Goal: Information Seeking & Learning: Learn about a topic

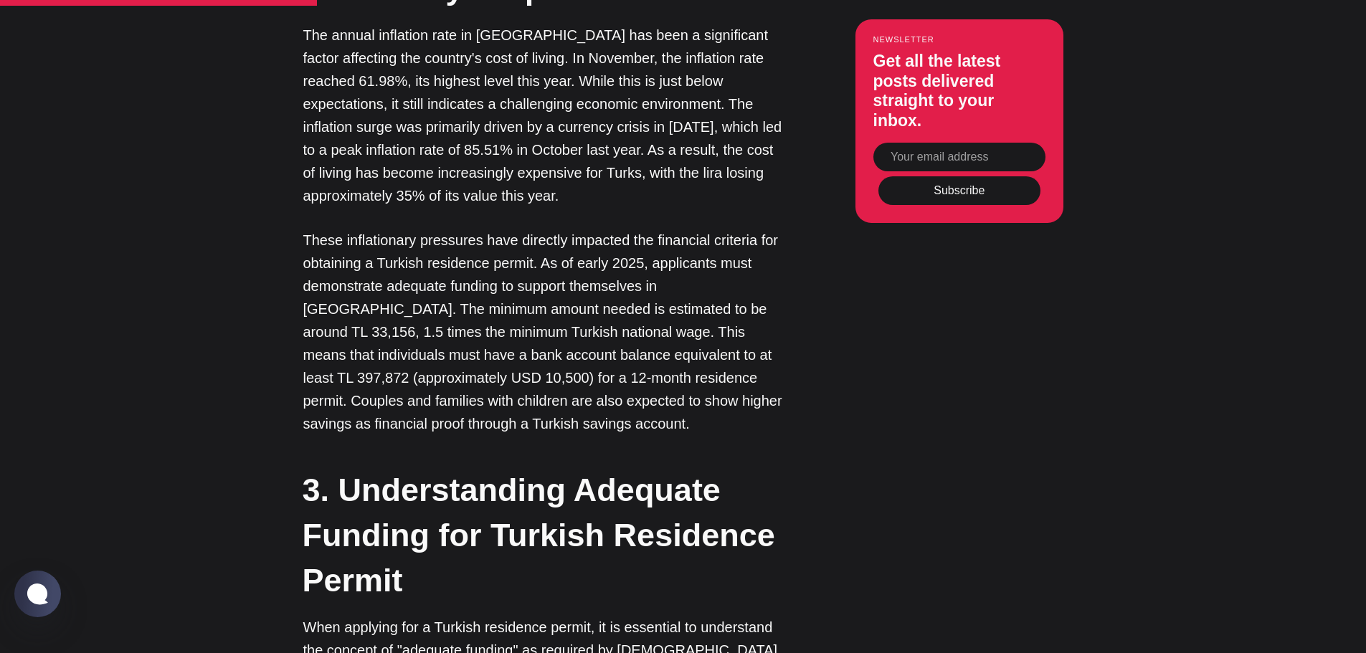
scroll to position [2137, 0]
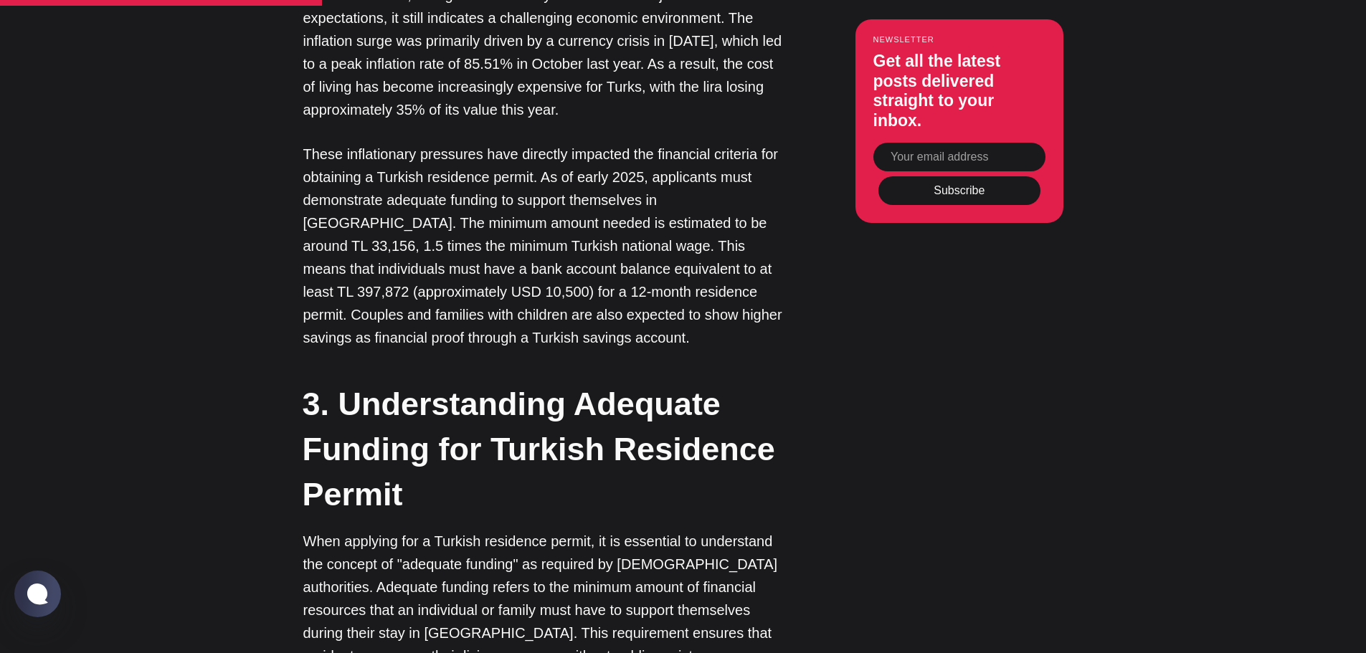
scroll to position [2248, 0]
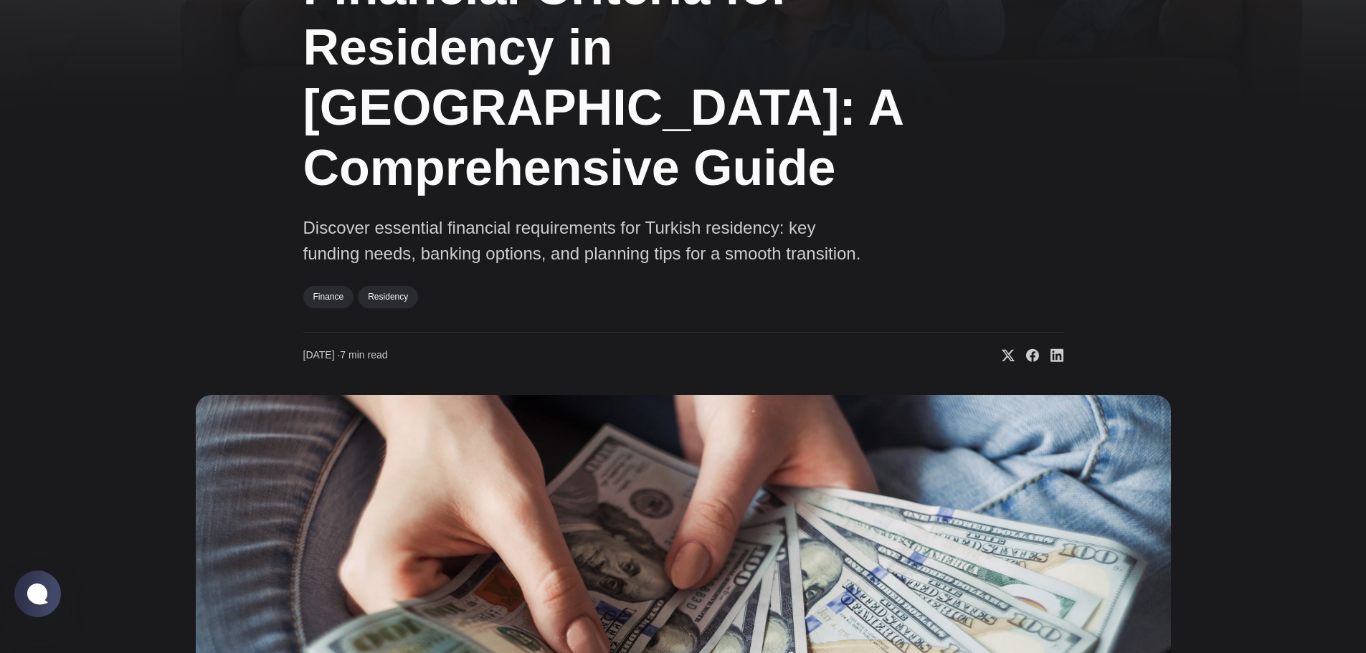
scroll to position [136, 0]
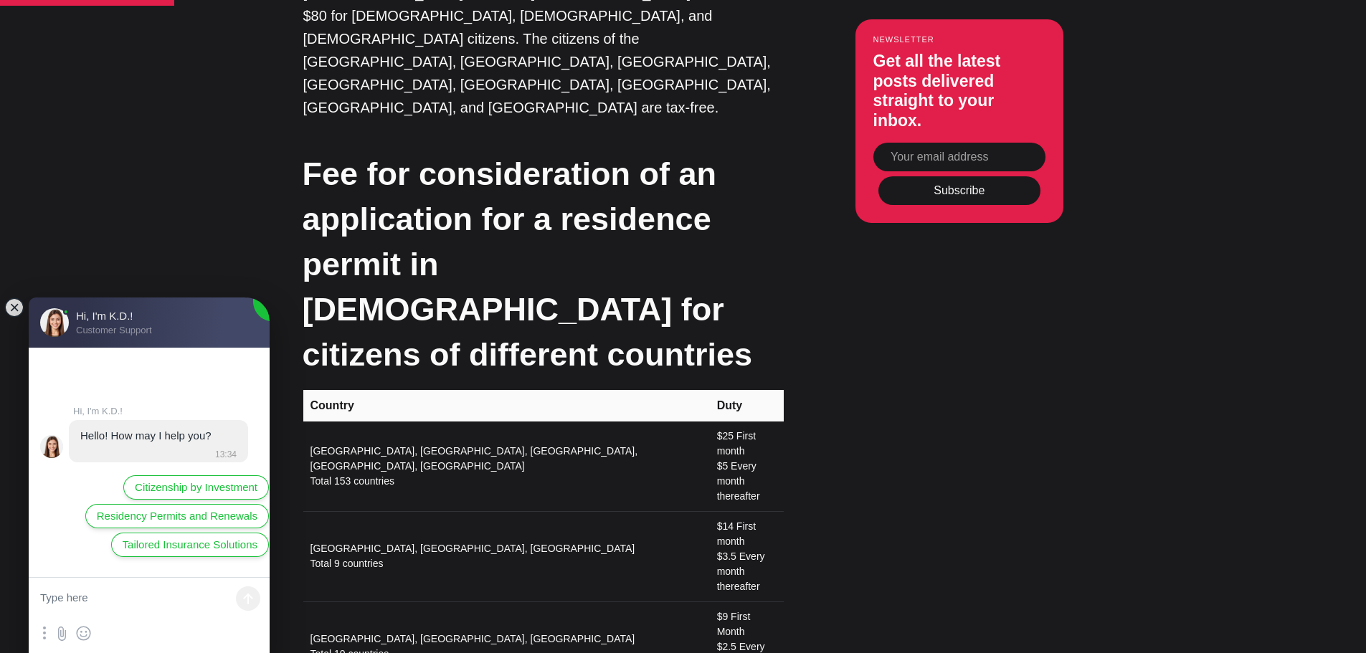
scroll to position [2194, 0]
click at [14, 298] on jdiv at bounding box center [14, 308] width 20 height 20
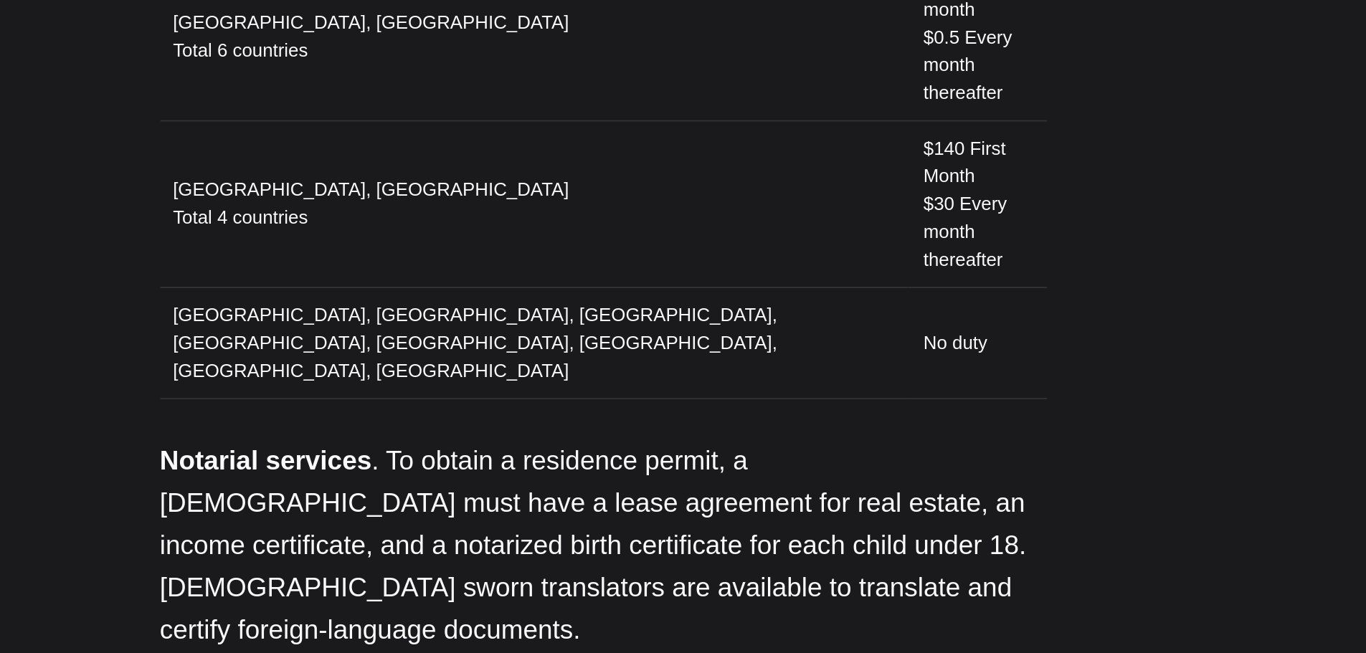
scroll to position [2703, 0]
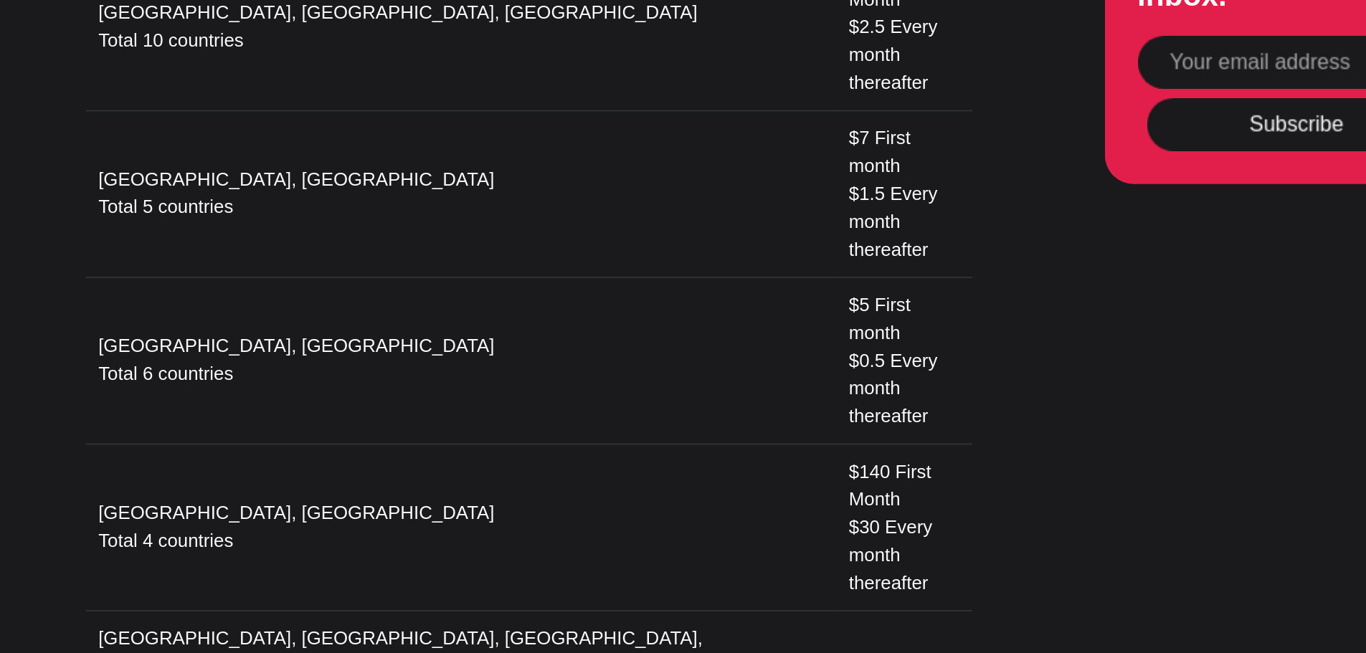
drag, startPoint x: 415, startPoint y: 461, endPoint x: 257, endPoint y: 164, distance: 336.6
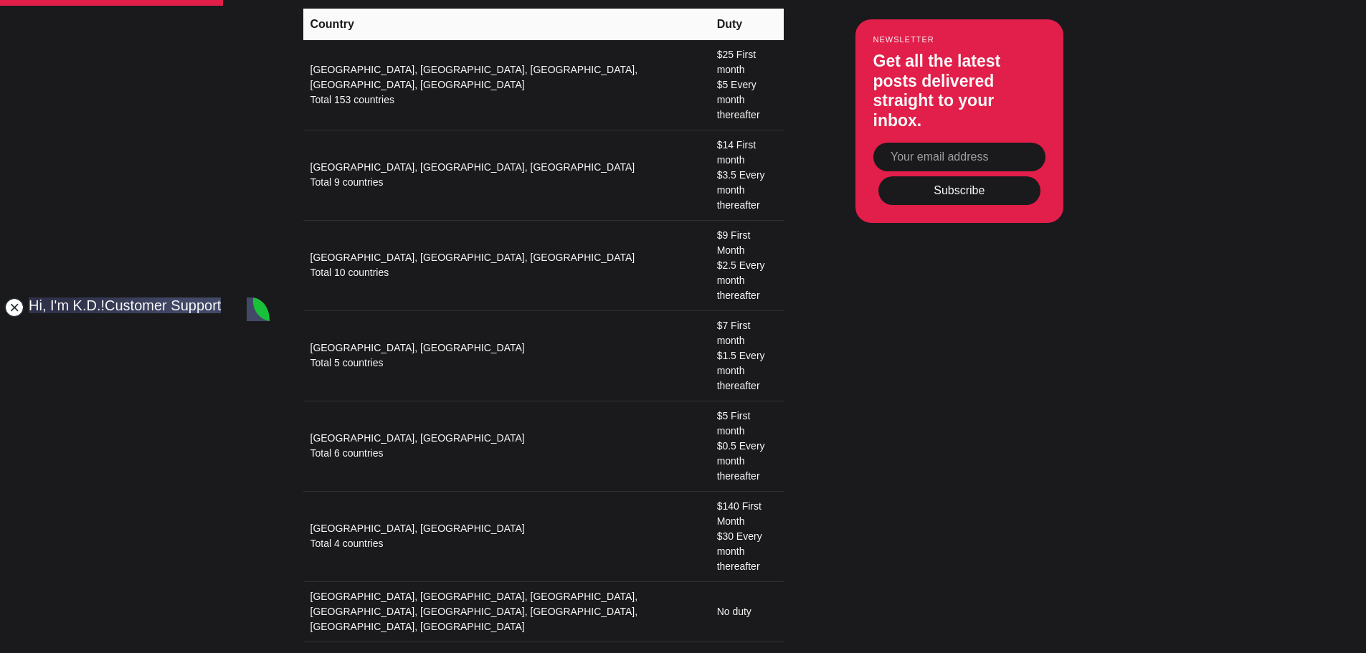
click at [16, 308] on jdiv at bounding box center [14, 308] width 20 height 20
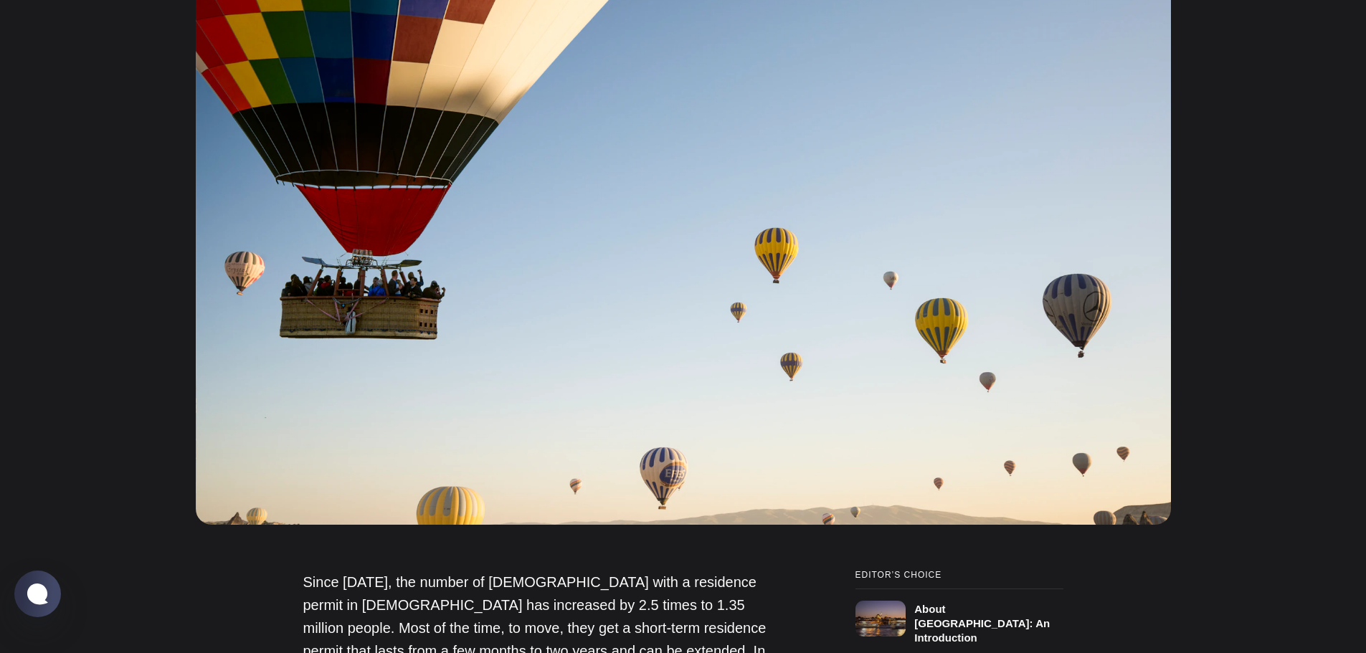
scroll to position [666, 0]
